Goal: Task Accomplishment & Management: Use online tool/utility

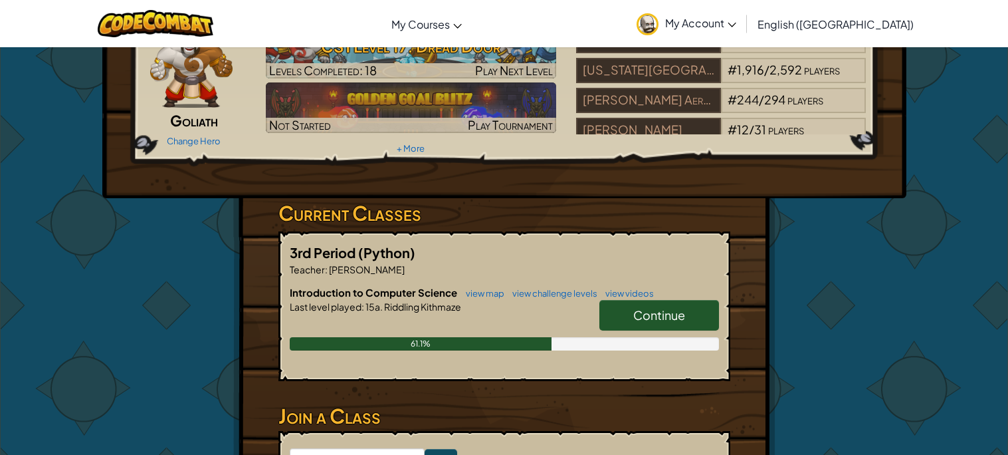
scroll to position [75, 0]
click at [649, 316] on span "Continue" at bounding box center [659, 313] width 52 height 15
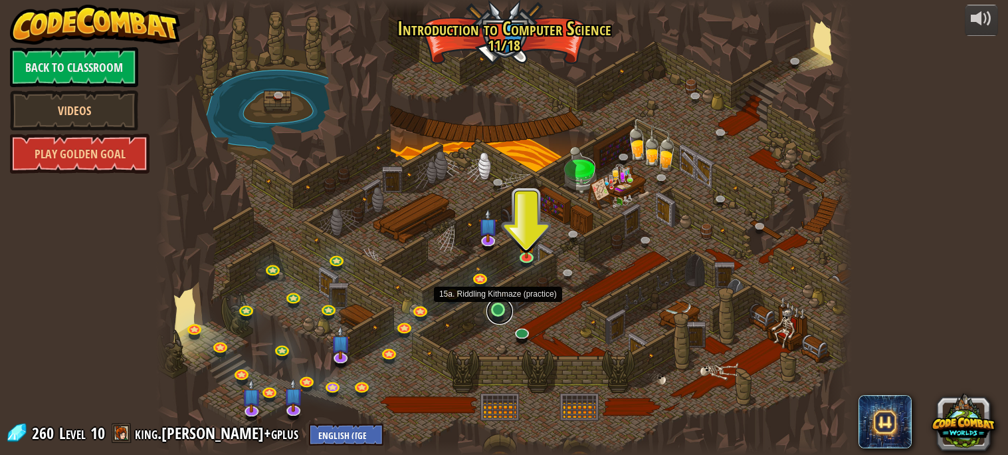
click at [499, 310] on link at bounding box center [499, 311] width 27 height 27
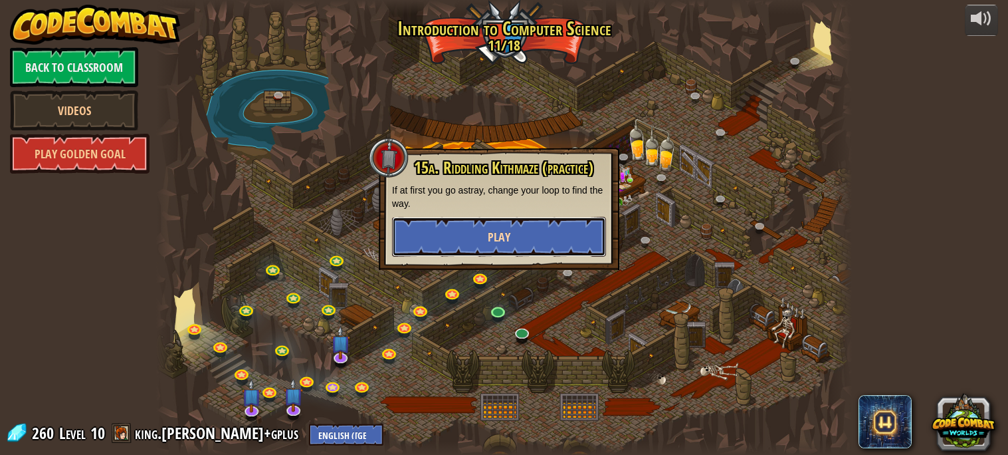
click at [471, 243] on button "Play" at bounding box center [499, 237] width 214 height 40
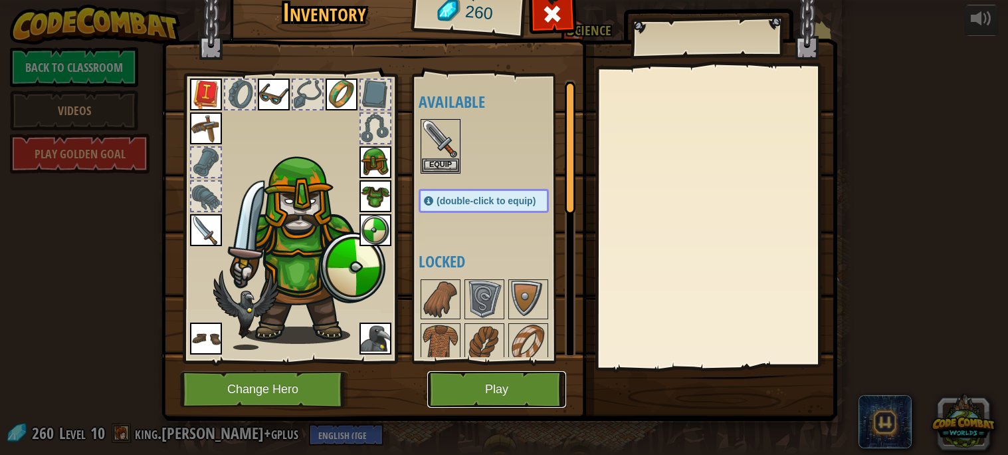
click at [538, 383] on button "Play" at bounding box center [496, 389] width 139 height 37
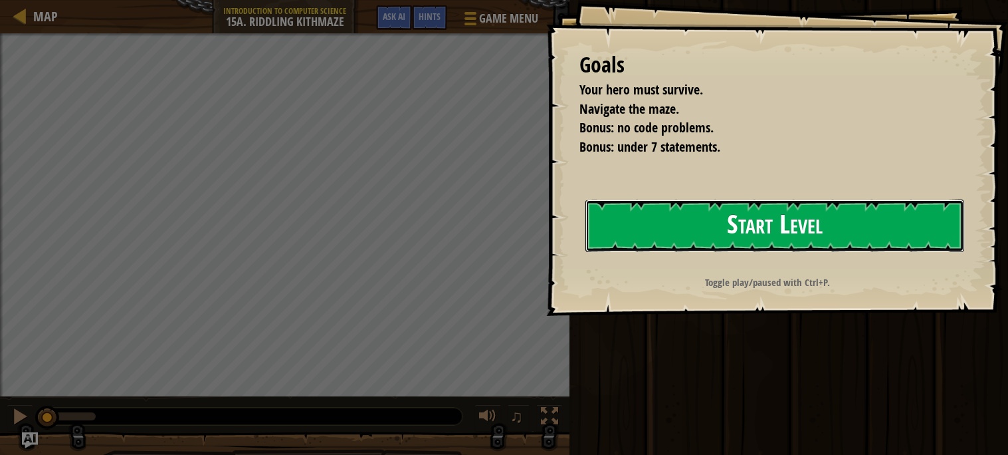
click at [719, 221] on button "Start Level" at bounding box center [774, 225] width 379 height 52
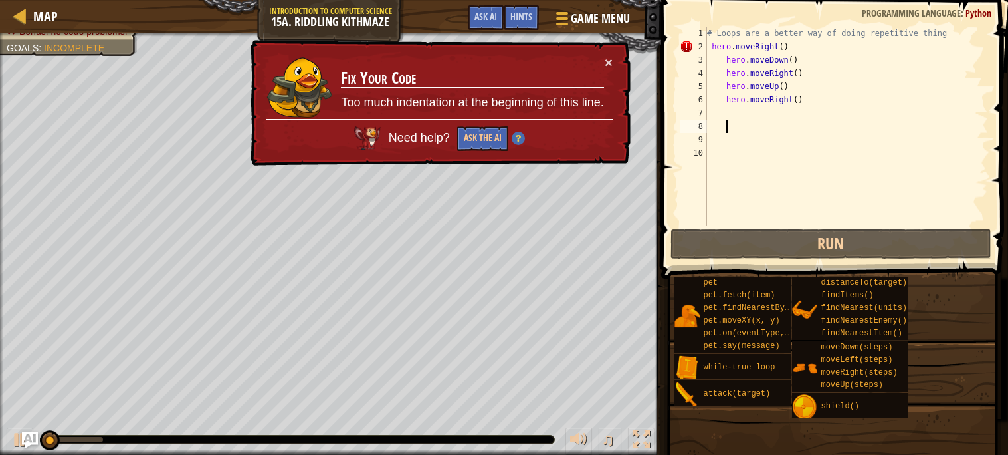
click at [816, 128] on div "# Loops are a better way of doing repetitive thing hero . moveRight ( ) hero . …" at bounding box center [846, 140] width 284 height 226
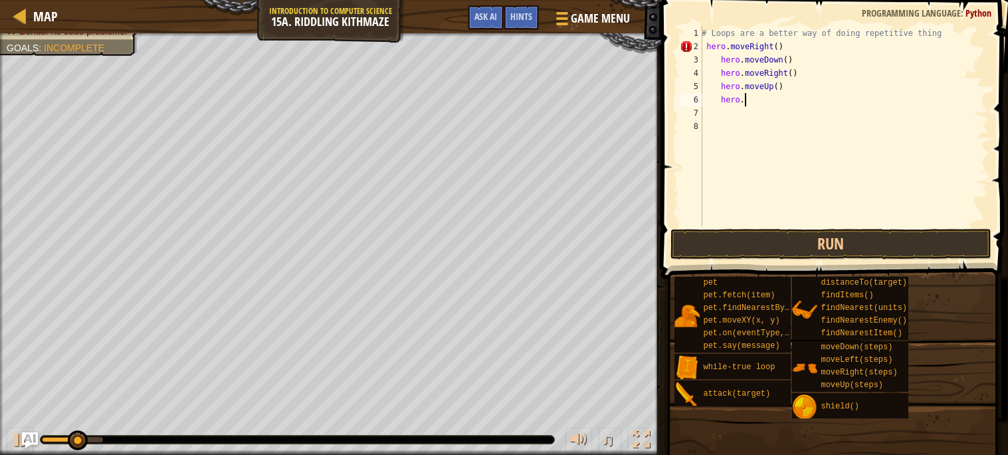
type textarea "h"
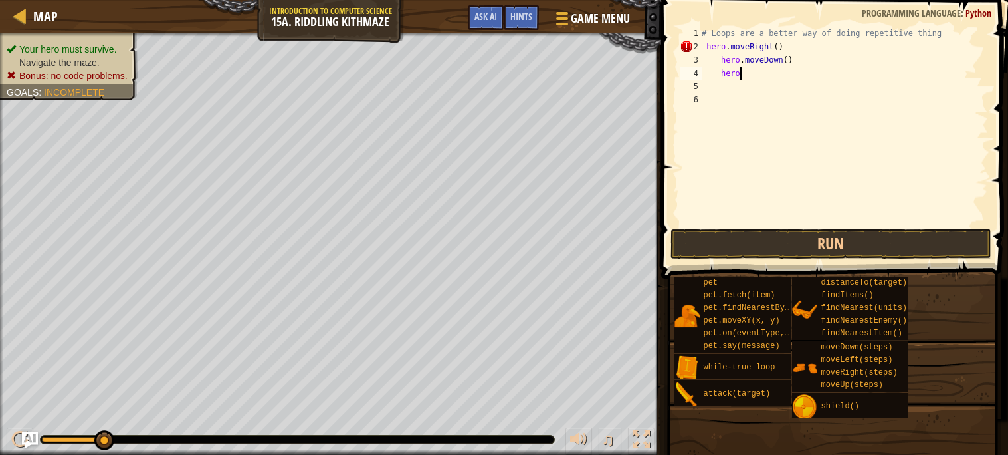
type textarea "h"
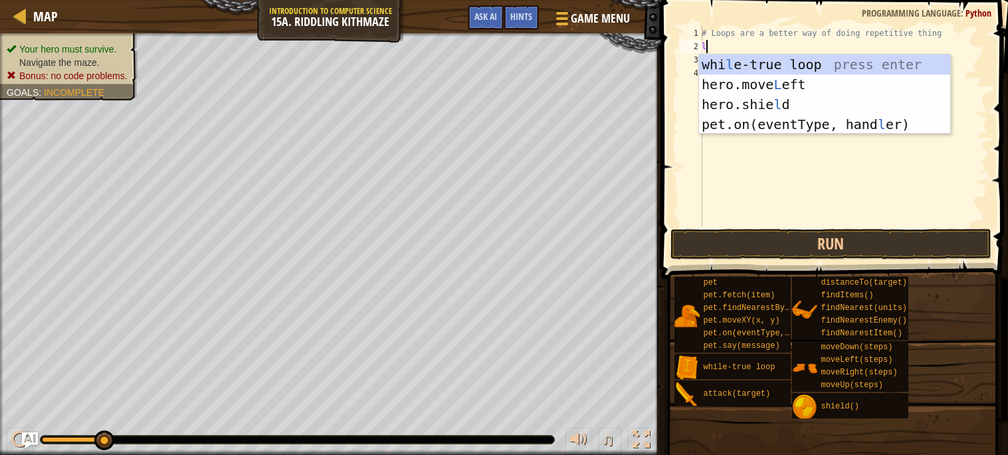
scroll to position [5, 0]
type textarea "lo"
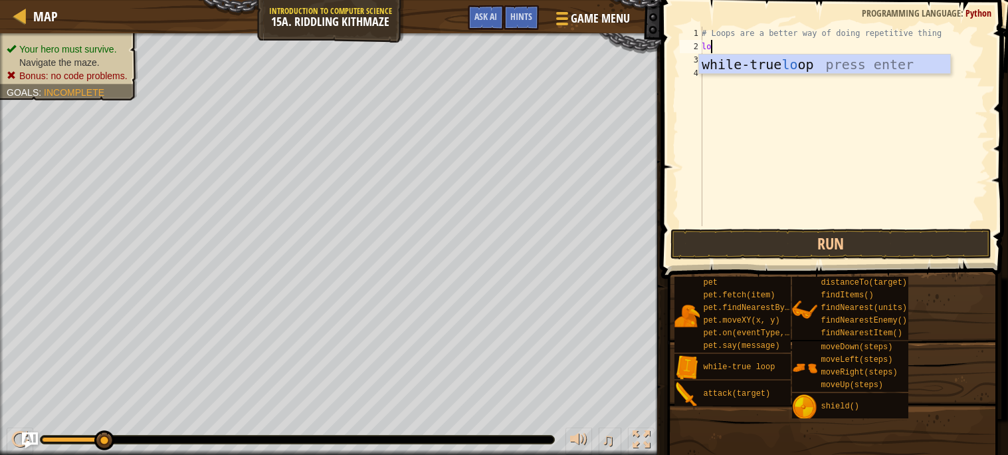
click at [860, 81] on div "# Loops are a better way of doing repetitive thing lo" at bounding box center [843, 140] width 289 height 226
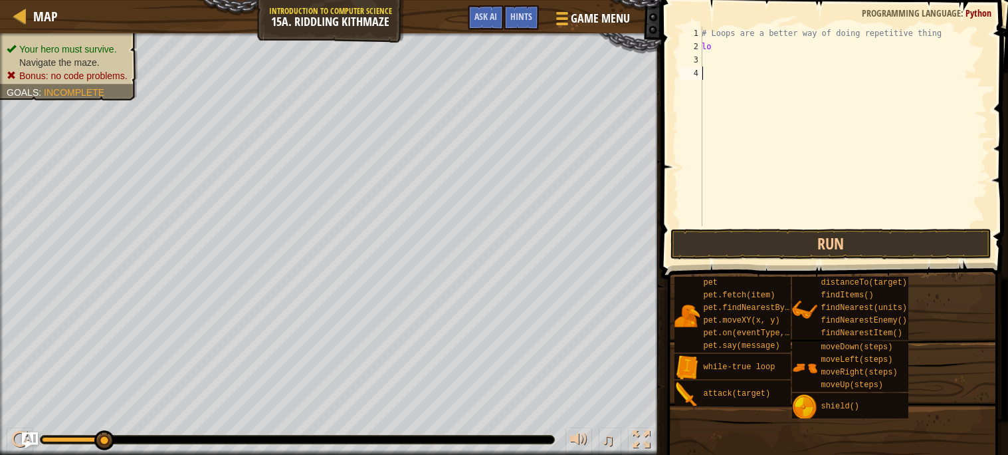
click at [779, 54] on div "# Loops are a better way of doing repetitive thing lo" at bounding box center [843, 140] width 289 height 226
click at [761, 46] on div "# Loops are a better way of doing repetitive thing lo" at bounding box center [843, 140] width 289 height 226
type textarea "loo"
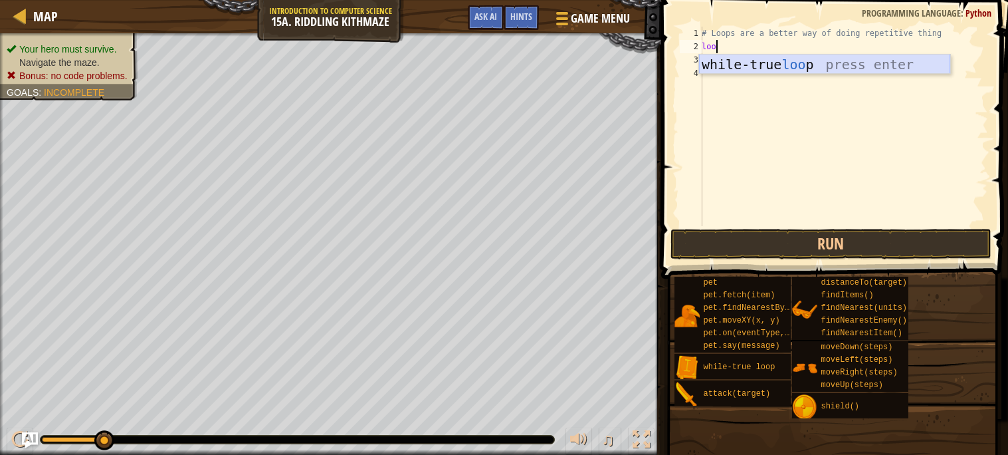
click at [781, 65] on div "while-true loo p press enter" at bounding box center [824, 84] width 251 height 60
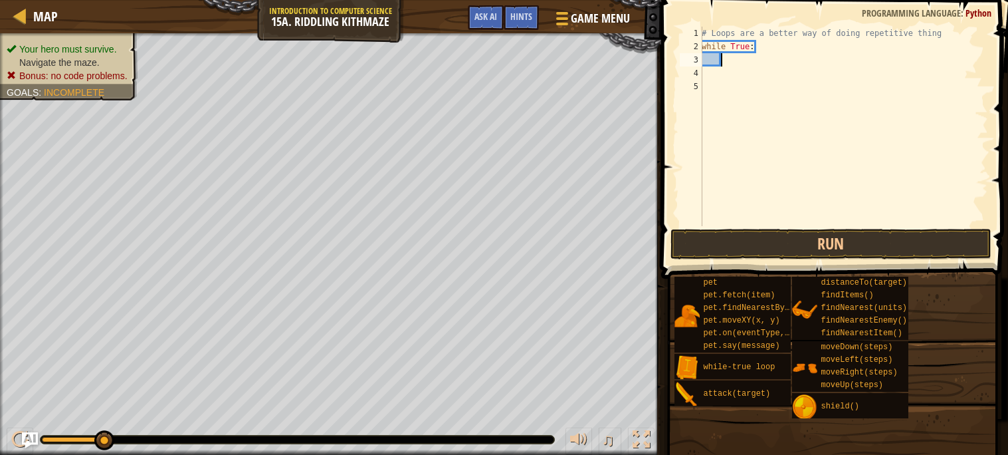
click at [736, 68] on div "# Loops are a better way of doing repetitive thing while True :" at bounding box center [843, 140] width 289 height 226
click at [734, 65] on div "# Loops are a better way of doing repetitive thing while True :" at bounding box center [843, 140] width 289 height 226
type textarea "h"
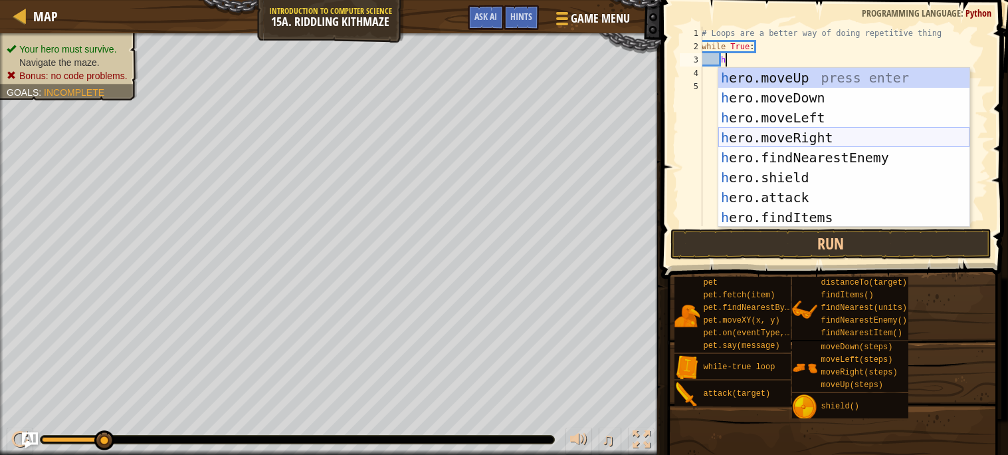
click at [818, 132] on div "h ero.moveUp press enter h ero.moveDown press enter h ero.moveLeft press enter …" at bounding box center [843, 167] width 251 height 199
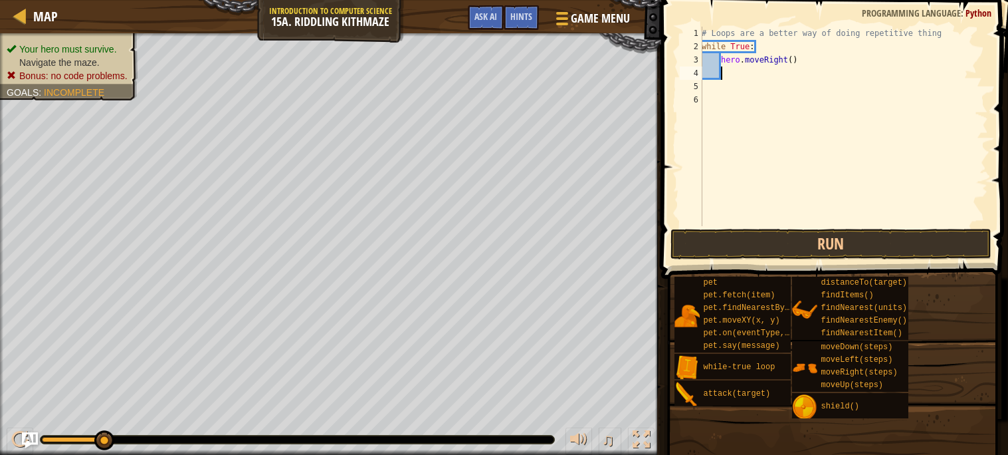
type textarea "h"
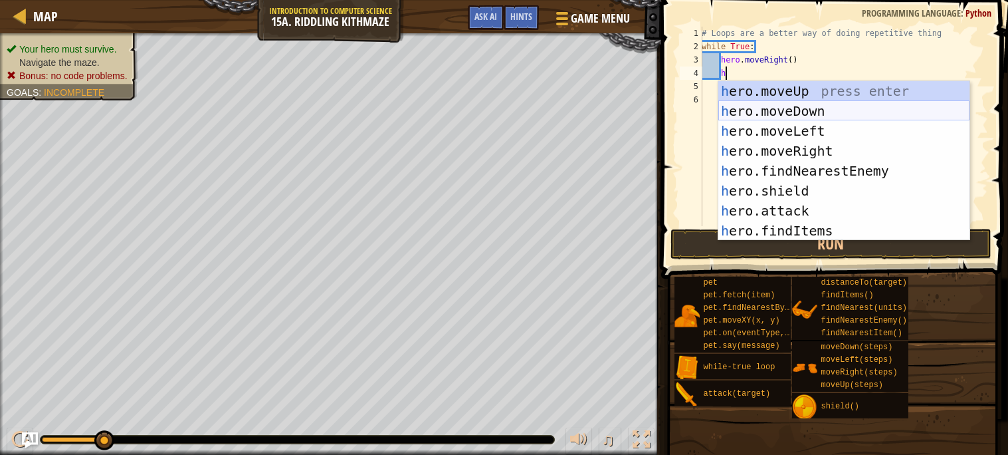
click at [797, 103] on div "h ero.moveUp press enter h ero.moveDown press enter h ero.moveLeft press enter …" at bounding box center [843, 180] width 251 height 199
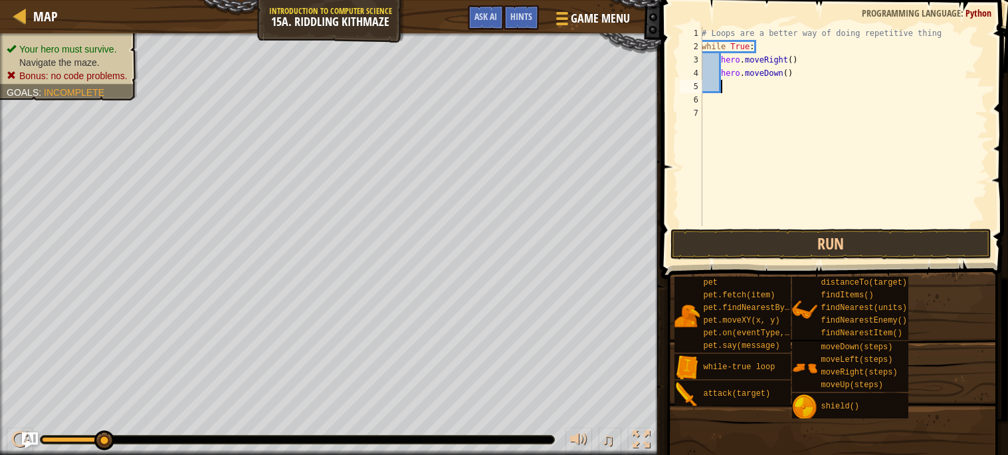
type textarea "h"
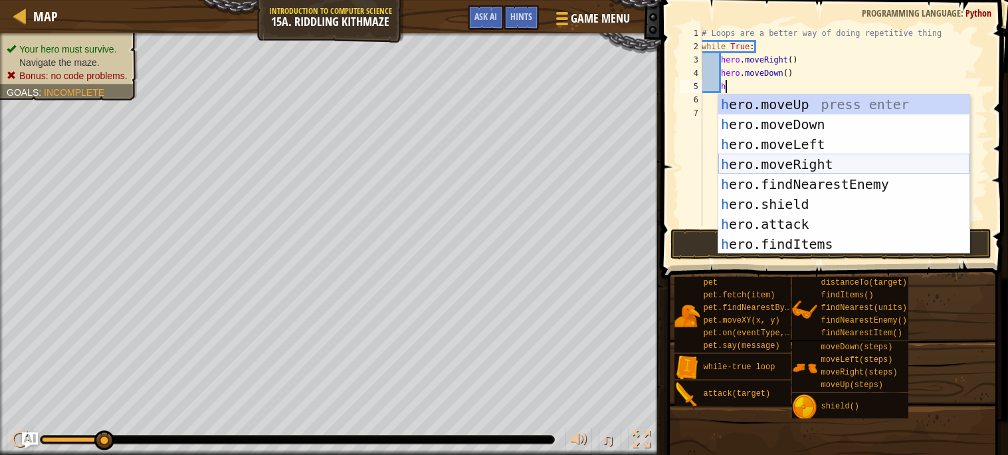
click at [821, 161] on div "h ero.moveUp press enter h ero.moveDown press enter h ero.moveLeft press enter …" at bounding box center [843, 193] width 251 height 199
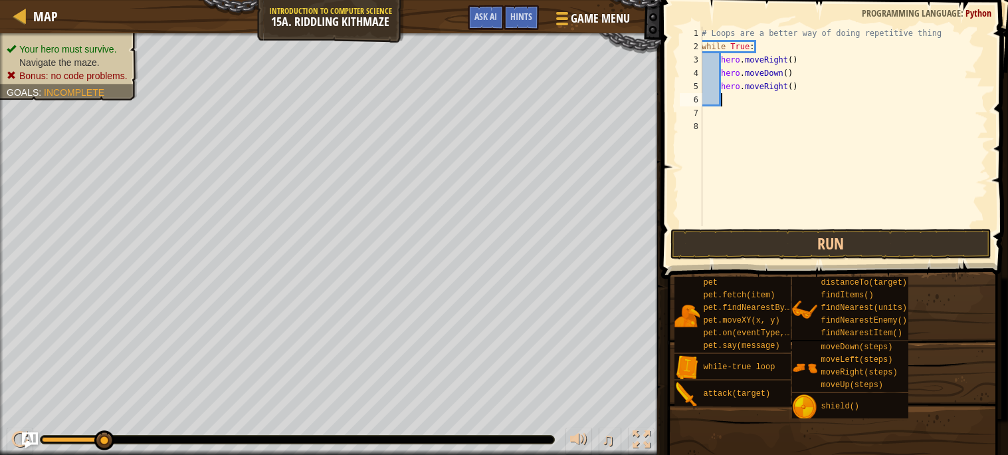
click at [793, 92] on div "# Loops are a better way of doing repetitive thing while True : hero . moveRigh…" at bounding box center [843, 140] width 289 height 226
type textarea "hero.moveRight(2)"
click at [757, 103] on div "# Loops are a better way of doing repetitive thing while True : hero . moveRigh…" at bounding box center [843, 140] width 289 height 226
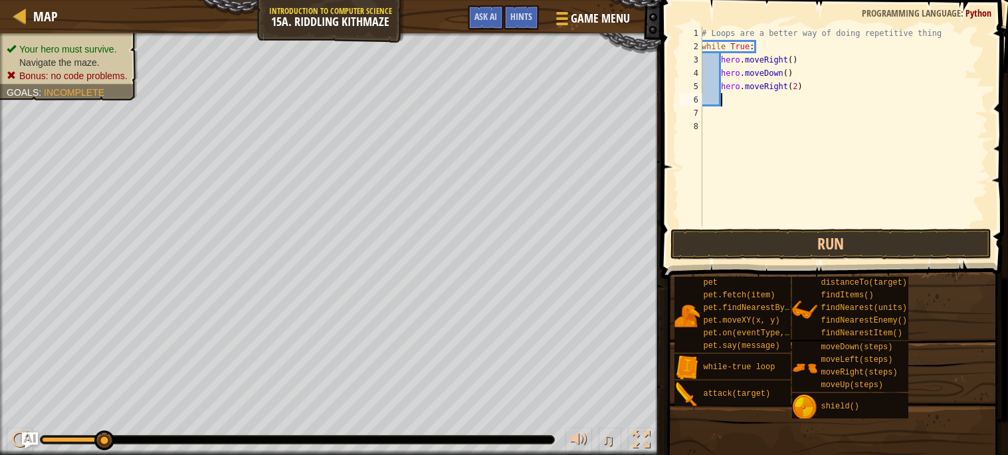
type textarea "h"
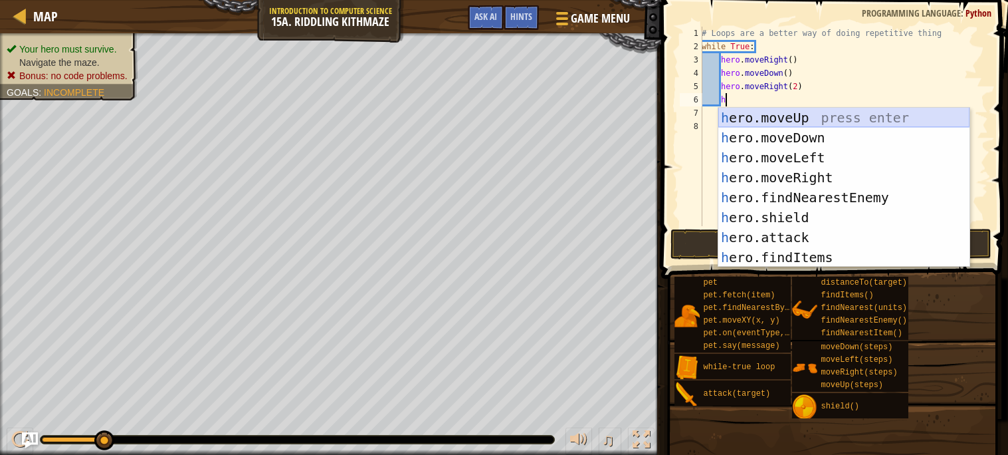
click at [773, 122] on div "h ero.moveUp press enter h ero.moveDown press enter h ero.moveLeft press enter …" at bounding box center [843, 207] width 251 height 199
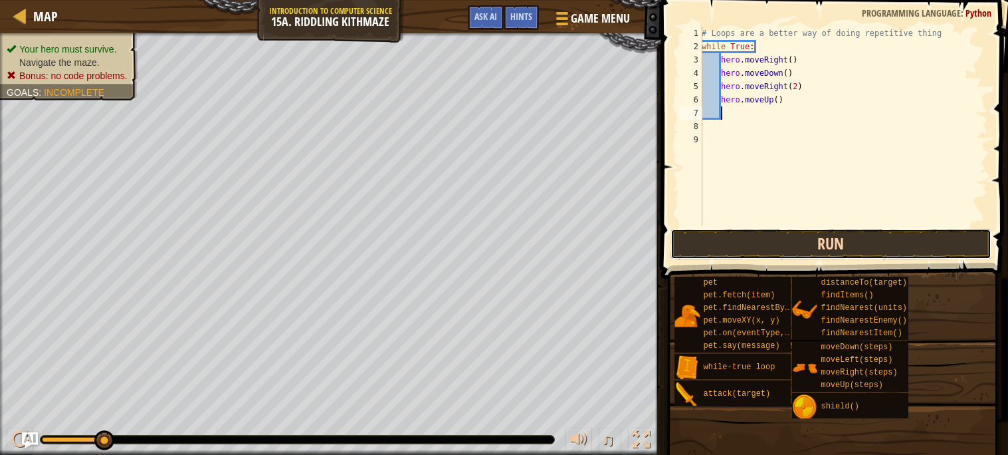
click at [797, 230] on button "Run" at bounding box center [830, 244] width 321 height 31
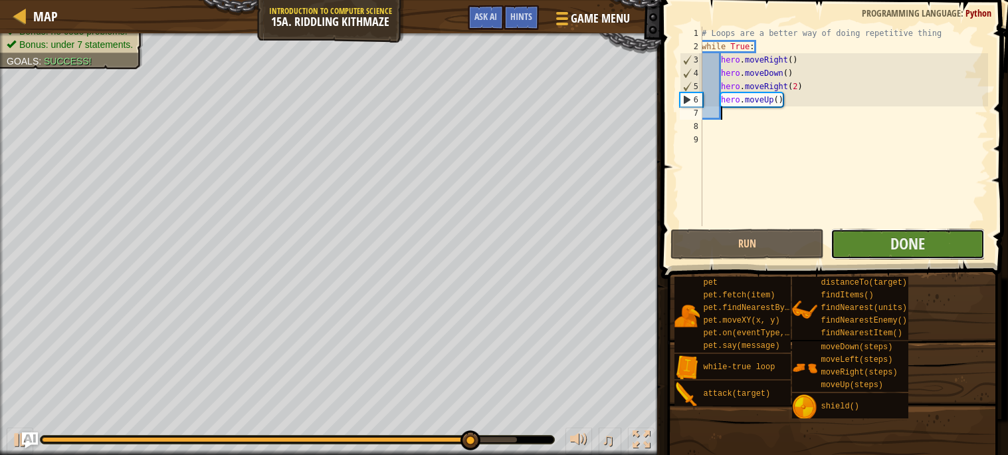
click at [875, 245] on button "Done" at bounding box center [908, 244] width 154 height 31
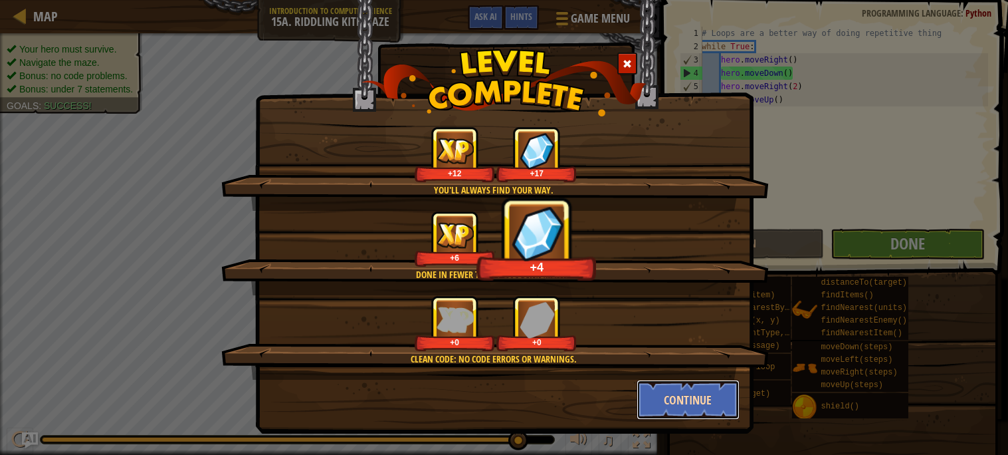
click at [659, 412] on button "Continue" at bounding box center [688, 399] width 103 height 40
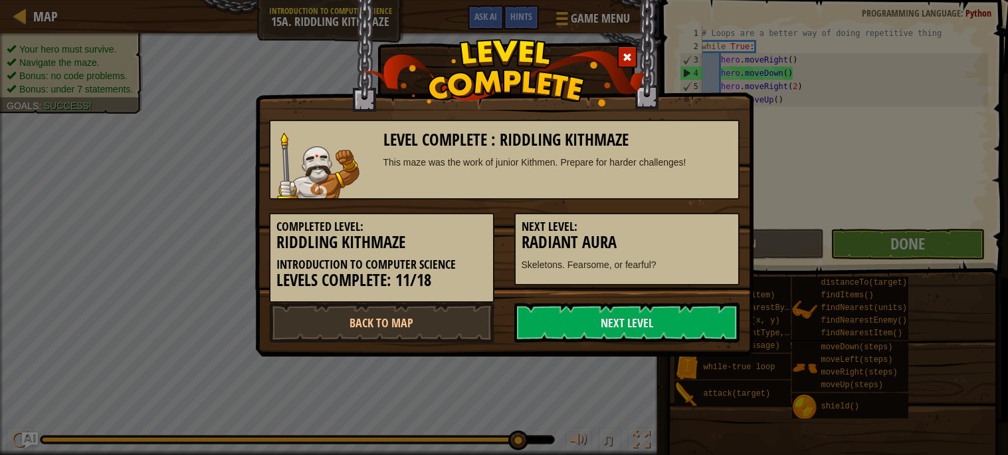
click at [662, 393] on div "Level Complete : Riddling Kithmaze This maze was the work of junior Kithmen. Pr…" at bounding box center [504, 227] width 1008 height 455
